Goal: Information Seeking & Learning: Learn about a topic

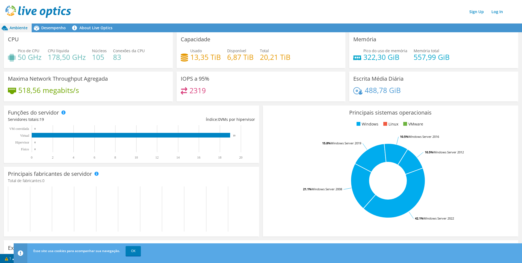
scroll to position [14, 0]
click at [59, 27] on span "Desempenho" at bounding box center [53, 27] width 25 height 5
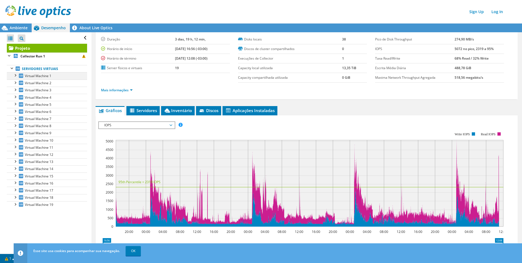
click at [16, 77] on div at bounding box center [14, 74] width 5 height 5
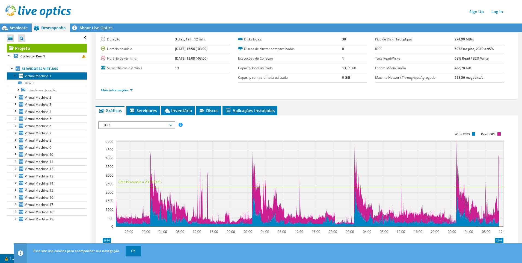
click at [30, 76] on span "Virtual Machine 1" at bounding box center [38, 75] width 27 height 5
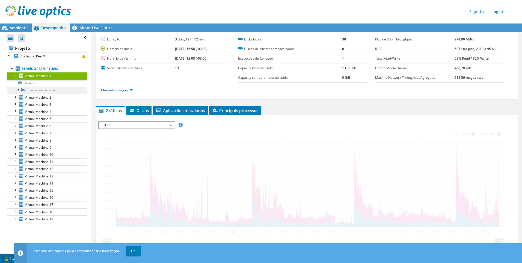
click at [40, 91] on link "Interfaces de rede" at bounding box center [47, 90] width 80 height 7
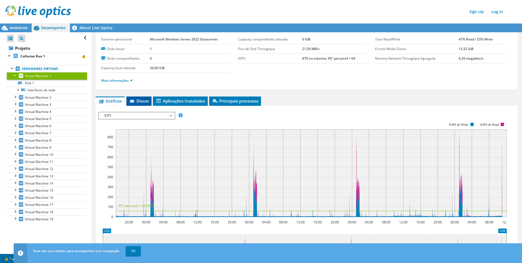
click at [138, 103] on span "Discos" at bounding box center [139, 100] width 20 height 5
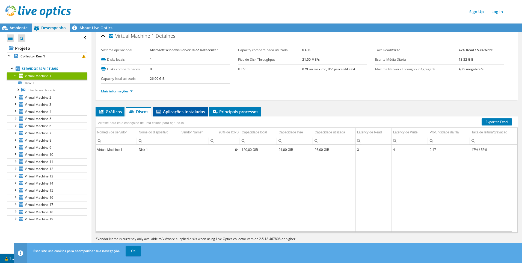
click at [192, 113] on span "Aplicações Instaladas" at bounding box center [180, 111] width 49 height 5
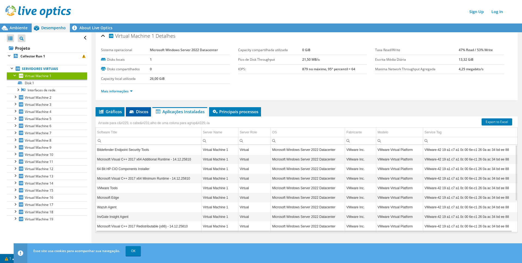
click at [134, 113] on icon at bounding box center [132, 112] width 5 height 4
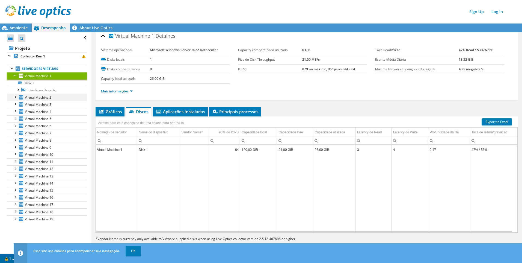
click at [17, 98] on div at bounding box center [14, 96] width 5 height 5
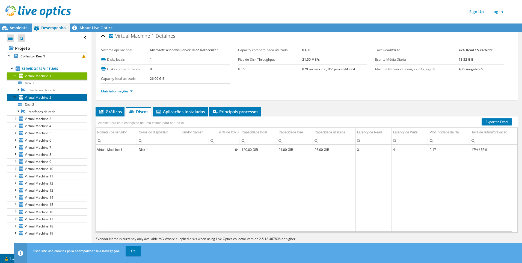
click at [21, 99] on icon at bounding box center [21, 97] width 4 height 4
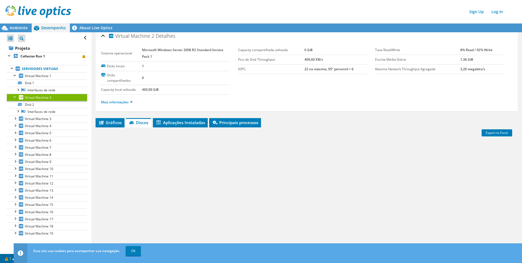
scroll to position [14, 0]
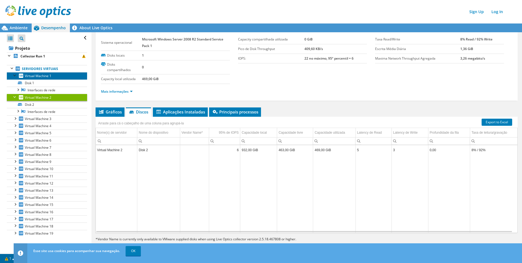
click at [34, 76] on span "Virtual Machine 1" at bounding box center [38, 75] width 27 height 5
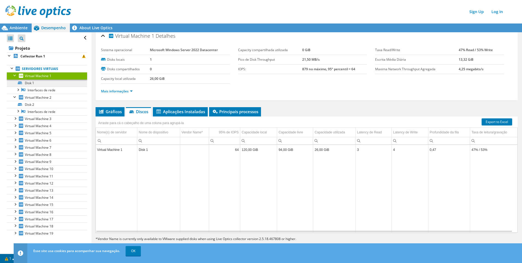
scroll to position [3, 0]
click at [36, 117] on span "Virtual Machine 3" at bounding box center [38, 118] width 27 height 5
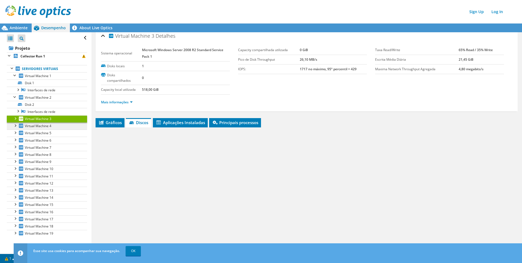
scroll to position [14, 0]
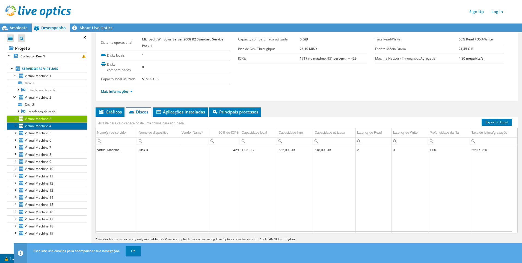
click at [34, 127] on span "Virtual Machine 4" at bounding box center [38, 125] width 27 height 5
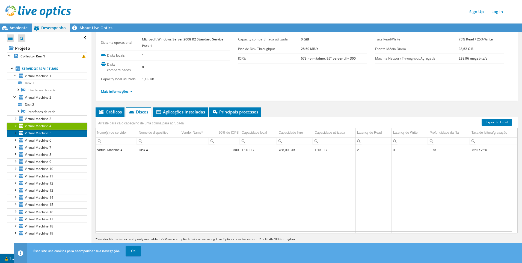
click at [33, 132] on span "Virtual Machine 5" at bounding box center [38, 133] width 27 height 5
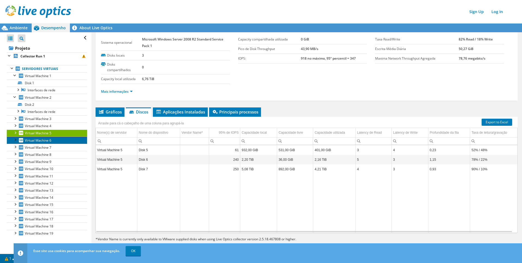
click at [33, 140] on span "Virtual Machine 6" at bounding box center [38, 140] width 27 height 5
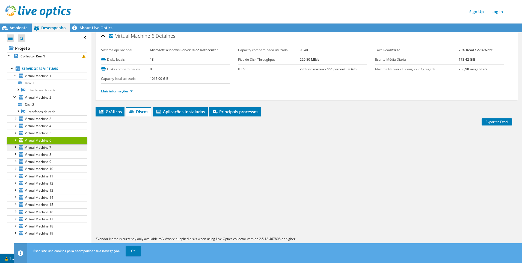
scroll to position [3, 0]
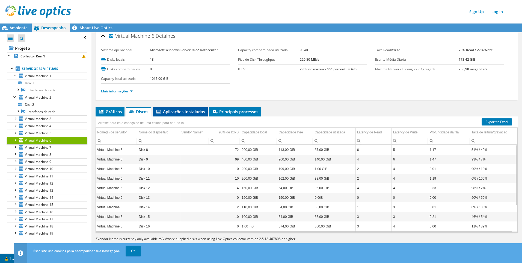
click at [195, 114] on li "Aplicações Instaladas" at bounding box center [180, 111] width 55 height 9
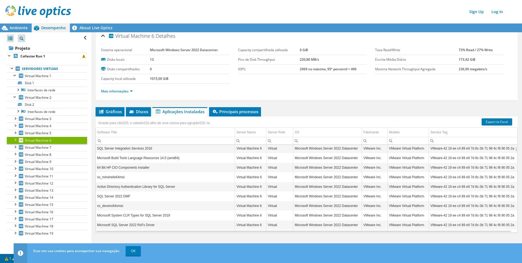
scroll to position [0, 0]
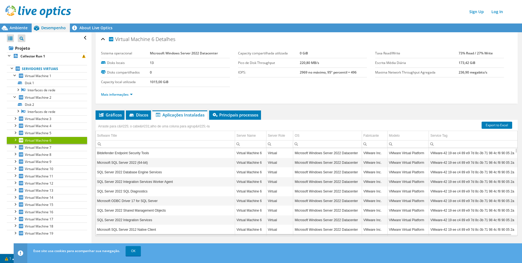
click at [150, 172] on td "SQL Server 2022 Database Engine Services" at bounding box center [165, 172] width 139 height 10
click at [220, 116] on span "Principais processos" at bounding box center [235, 114] width 46 height 5
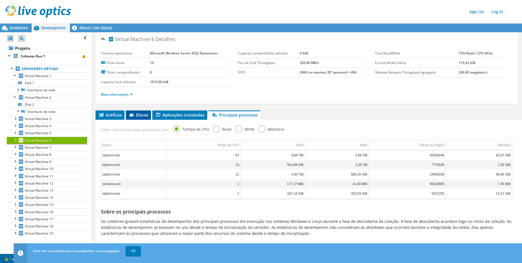
click at [143, 114] on span "Discos" at bounding box center [139, 114] width 20 height 5
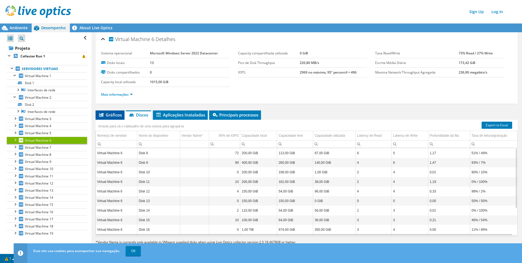
click at [108, 115] on span "Gráficos" at bounding box center [109, 114] width 23 height 5
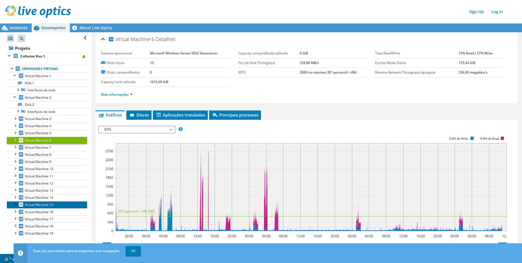
click at [45, 205] on span "Virtual Machine 15" at bounding box center [39, 204] width 28 height 5
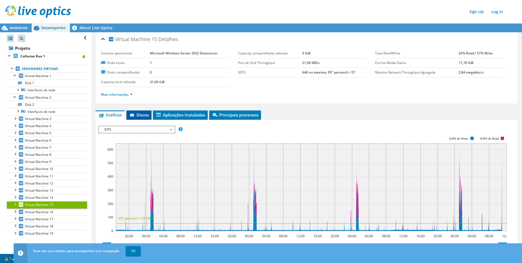
click at [151, 114] on li "Discos" at bounding box center [138, 114] width 25 height 9
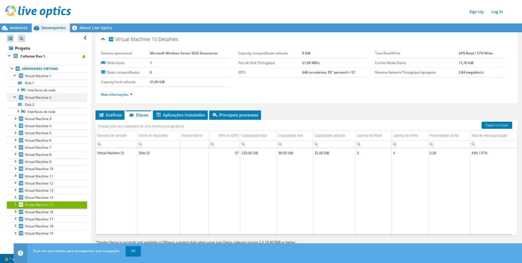
click at [14, 97] on div at bounding box center [14, 96] width 5 height 5
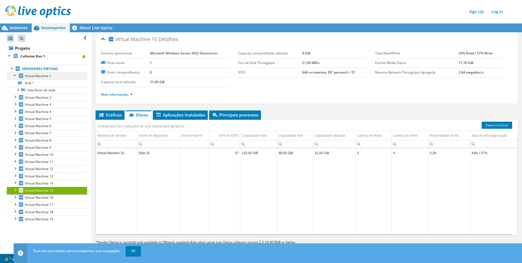
click at [15, 74] on div at bounding box center [14, 74] width 5 height 5
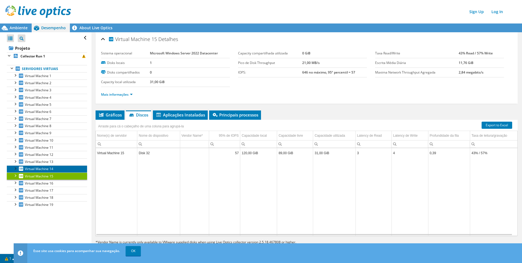
click at [36, 169] on span "Virtual Machine 14" at bounding box center [39, 168] width 28 height 5
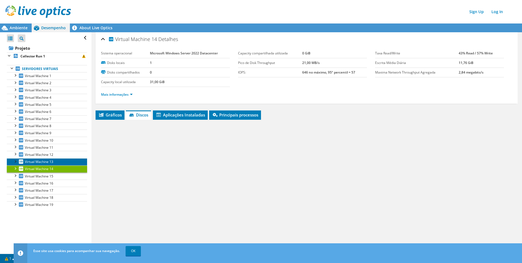
click at [37, 163] on span "Virtual Machine 13" at bounding box center [39, 161] width 28 height 5
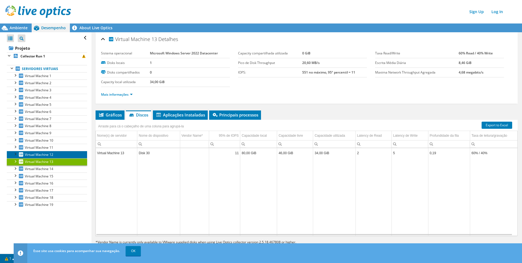
click at [37, 155] on span "Virtual Machine 12" at bounding box center [39, 154] width 28 height 5
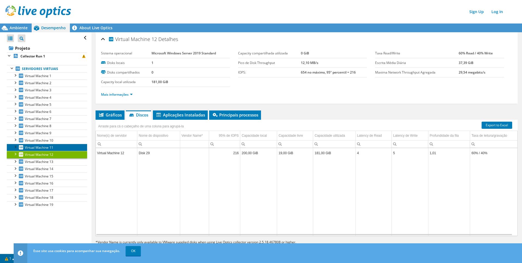
click at [40, 146] on span "Virtual Machine 11" at bounding box center [39, 147] width 28 height 5
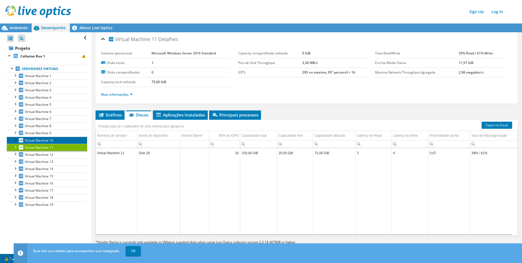
click at [42, 140] on span "Virtual Machine 10" at bounding box center [39, 140] width 28 height 5
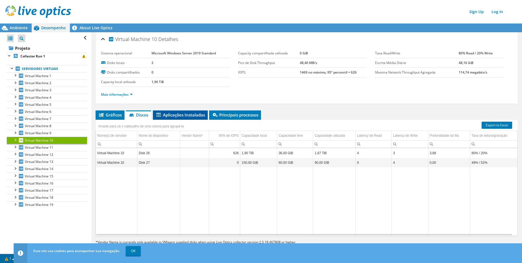
click at [172, 117] on span "Aplicações Instaladas" at bounding box center [180, 114] width 49 height 5
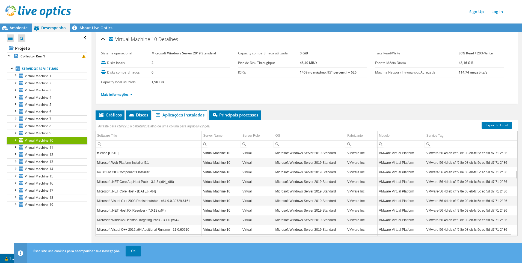
scroll to position [66, 0]
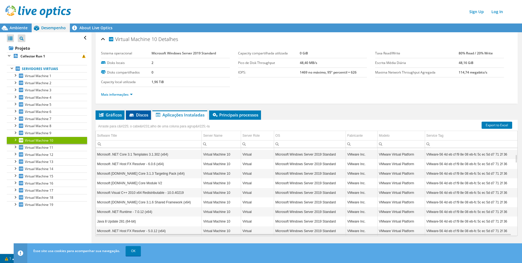
click at [139, 115] on span "Discos" at bounding box center [139, 114] width 20 height 5
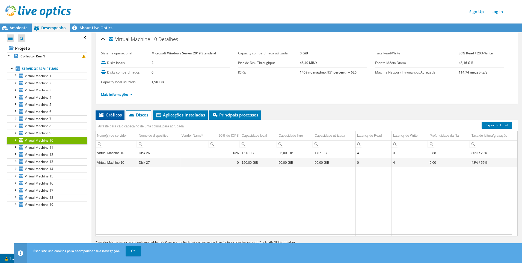
click at [120, 118] on li "Gráficos" at bounding box center [110, 114] width 29 height 9
